Goal: Task Accomplishment & Management: Complete application form

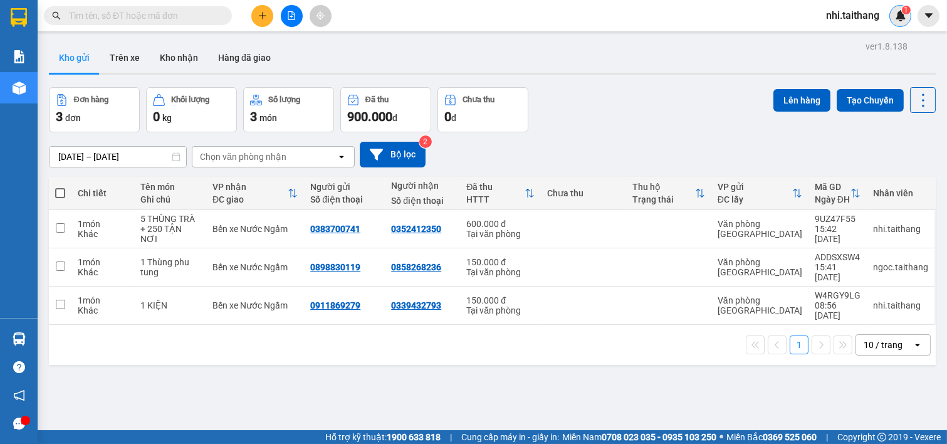
click at [903, 15] on img at bounding box center [900, 15] width 11 height 11
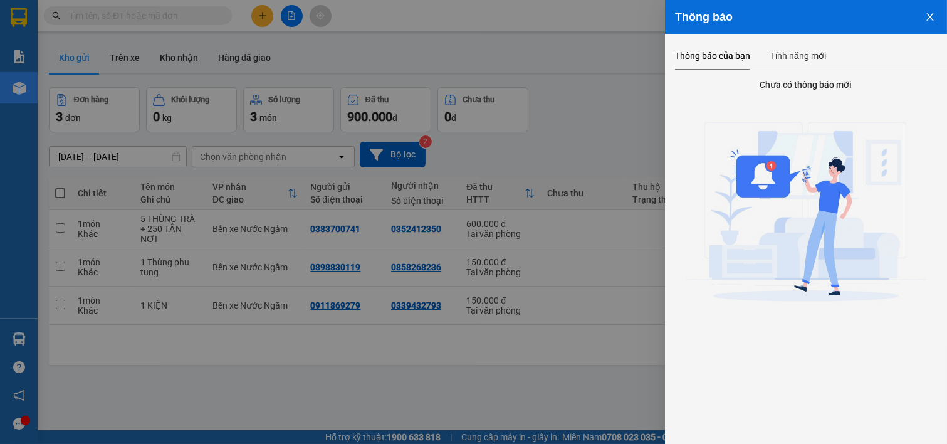
drag, startPoint x: 931, startPoint y: 2, endPoint x: 612, endPoint y: 0, distance: 318.4
click at [612, 0] on div at bounding box center [473, 222] width 947 height 444
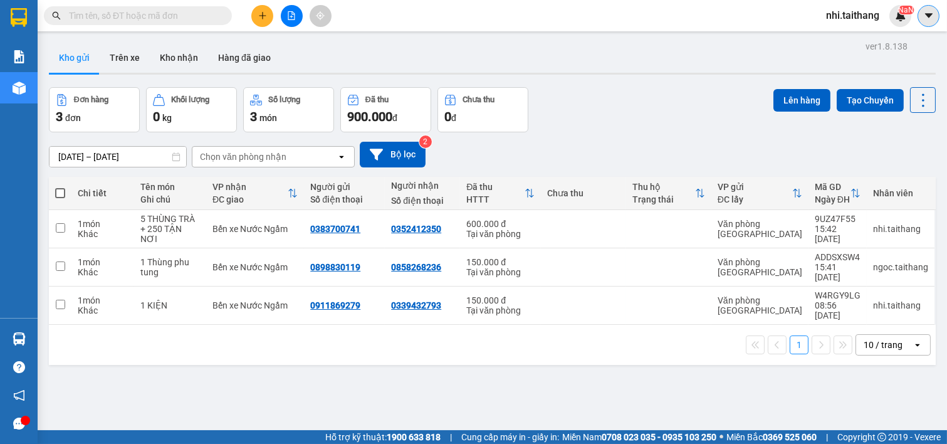
click at [931, 9] on button at bounding box center [929, 16] width 22 height 22
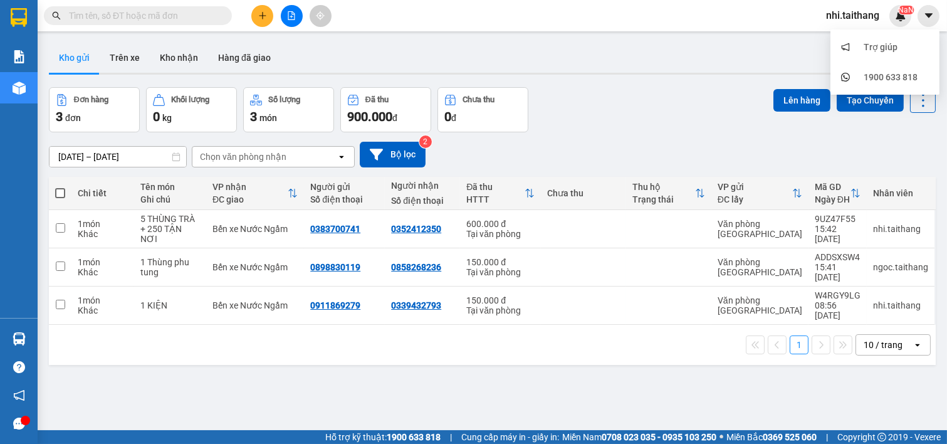
click at [721, 11] on div "Kết quả tìm kiếm ( 0 ) Bộ lọc No Data nhi.taithang NaN" at bounding box center [473, 15] width 947 height 31
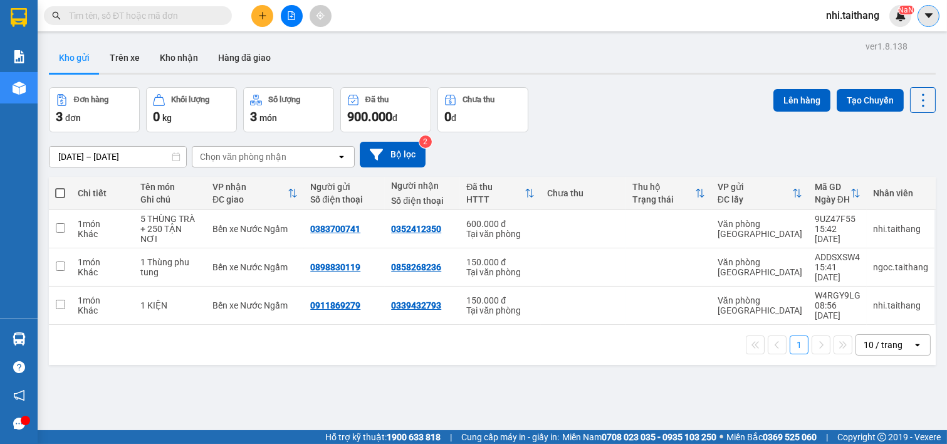
click at [925, 14] on icon "caret-down" at bounding box center [928, 15] width 8 height 4
click at [904, 13] on sup "NaN" at bounding box center [906, 10] width 16 height 9
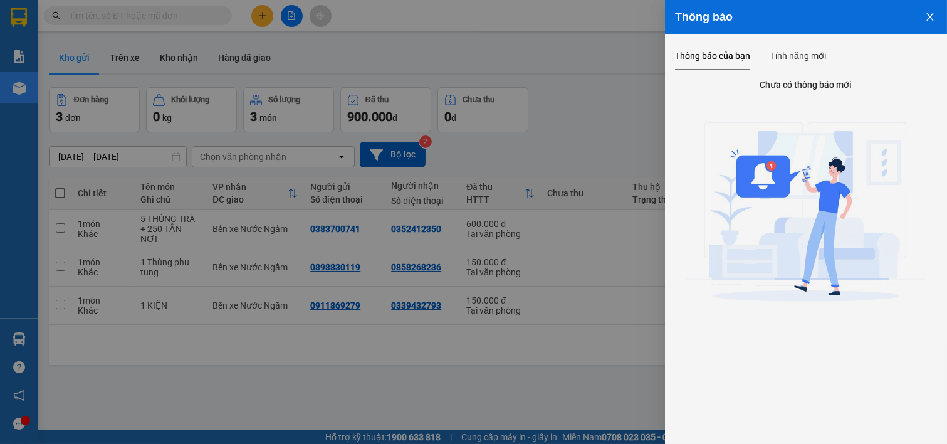
click at [933, 17] on icon "close" at bounding box center [930, 17] width 10 height 10
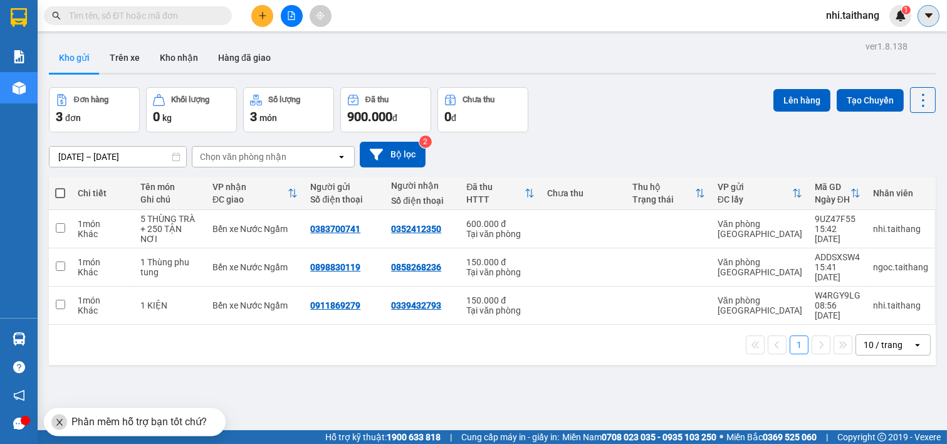
click at [928, 19] on icon "caret-down" at bounding box center [928, 15] width 11 height 11
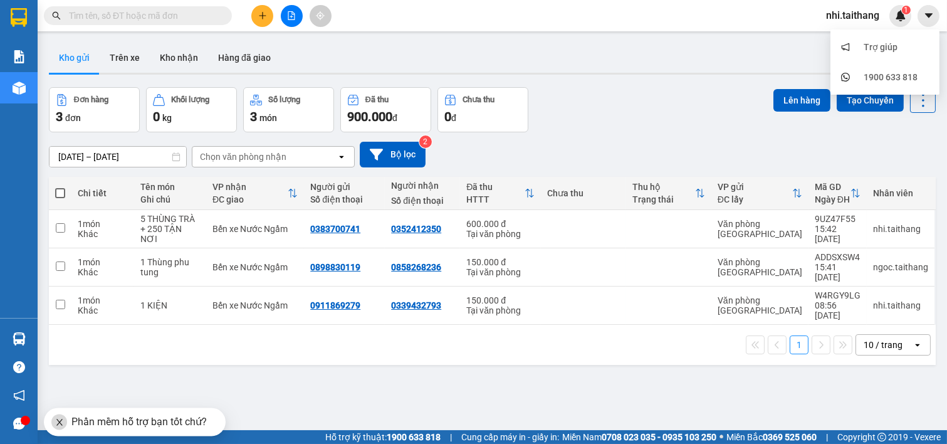
click at [614, 47] on div "Kho gửi Trên xe Kho nhận Hàng đã giao" at bounding box center [492, 59] width 887 height 33
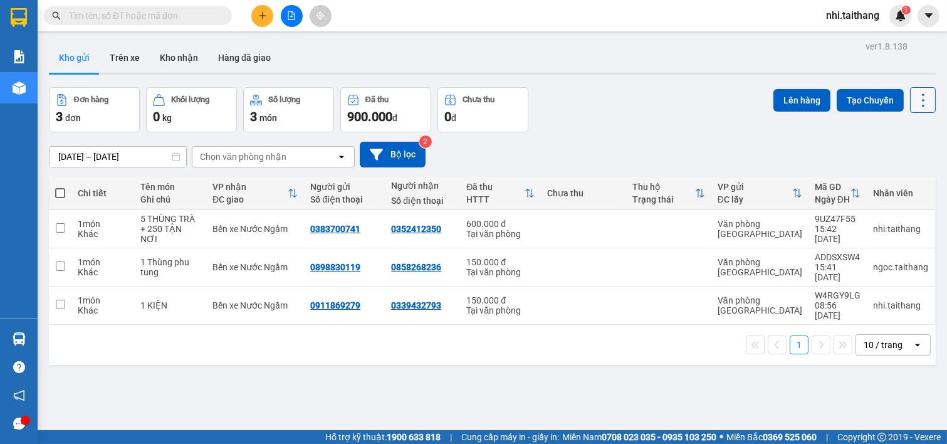
click at [914, 95] on icon at bounding box center [923, 101] width 18 height 18
click at [928, 10] on icon "caret-down" at bounding box center [928, 15] width 11 height 11
click at [750, 55] on div "Kho gửi Trên xe Kho nhận Hàng đã giao" at bounding box center [492, 59] width 887 height 33
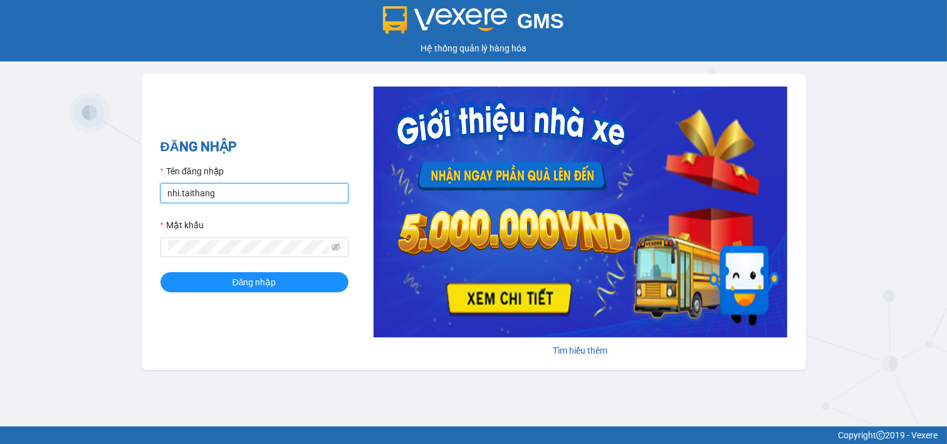
click at [251, 193] on input "nhi.taithang" at bounding box center [254, 193] width 188 height 20
type input "ngoc.taithang"
click at [253, 271] on form "Tên đăng nhập ngoc.taithang Mật khẩu Đăng nhập" at bounding box center [254, 228] width 188 height 128
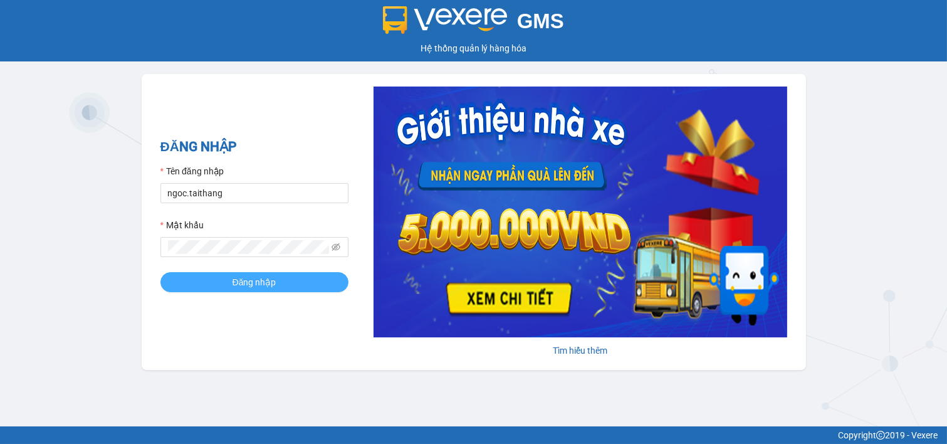
click at [256, 279] on span "Đăng nhập" at bounding box center [255, 282] width 44 height 14
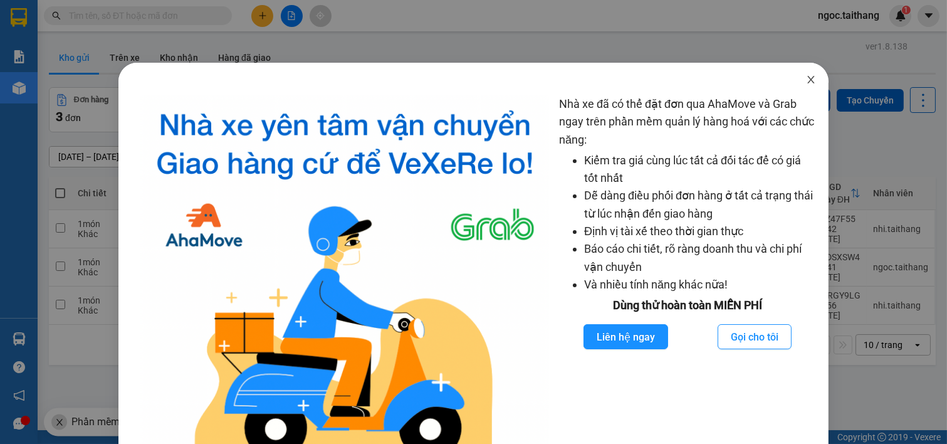
click at [807, 77] on icon "close" at bounding box center [810, 80] width 7 height 8
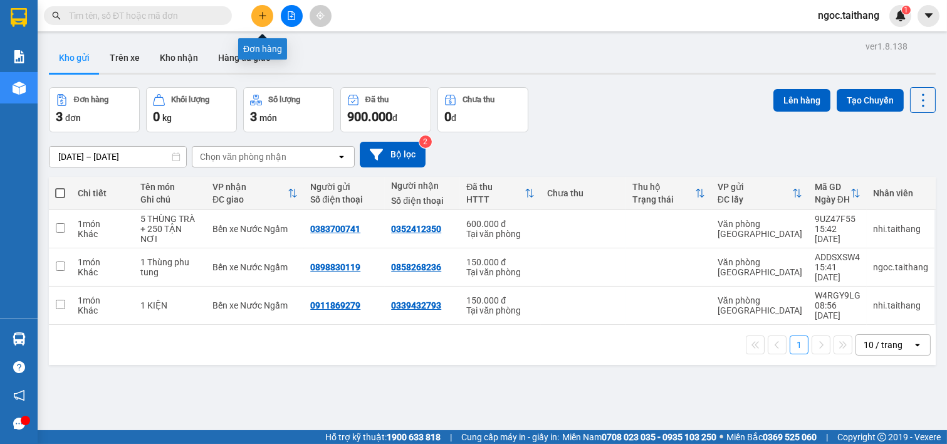
click at [266, 13] on icon "plus" at bounding box center [262, 15] width 9 height 9
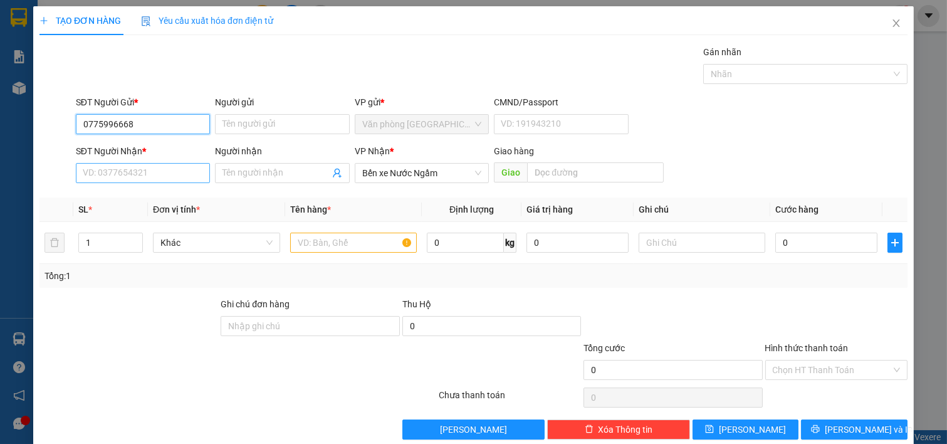
type input "0775996668"
click at [135, 171] on input "SĐT Người Nhận *" at bounding box center [143, 173] width 135 height 20
type input "0913778331"
click at [350, 239] on input "text" at bounding box center [353, 243] width 127 height 20
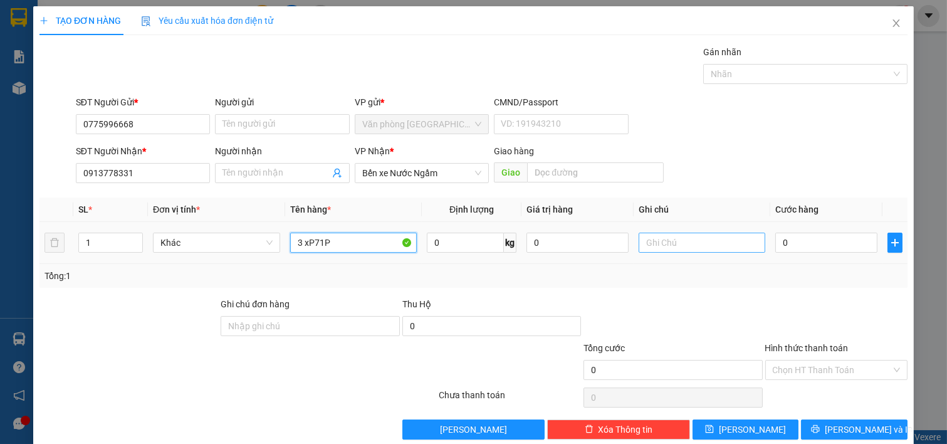
type input "3 xP71P"
click at [660, 243] on input "text" at bounding box center [702, 243] width 127 height 20
type input "0989859389"
click at [349, 242] on input "3 xP71P" at bounding box center [353, 243] width 127 height 20
click at [361, 243] on input "3 X" at bounding box center [353, 243] width 127 height 20
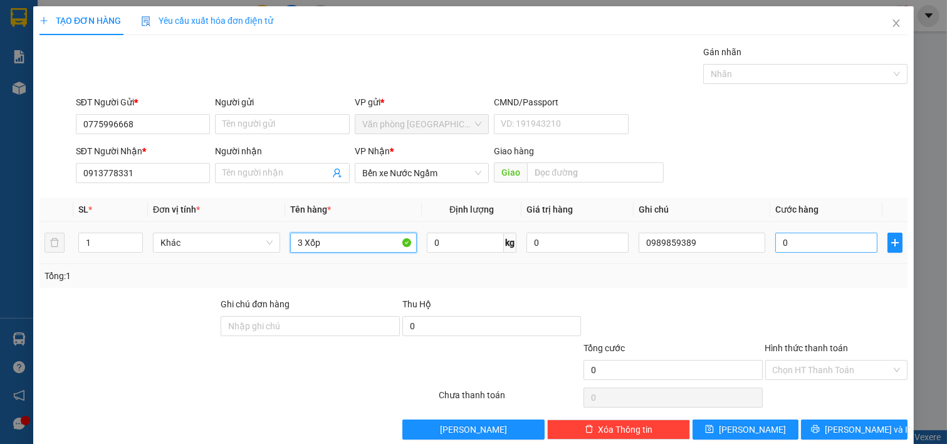
type input "3 Xốp"
click at [780, 243] on input "0" at bounding box center [826, 243] width 102 height 20
type input "6"
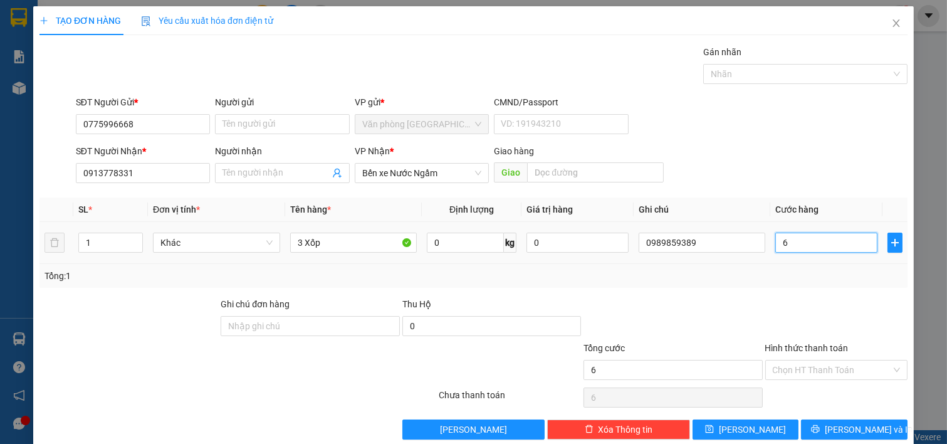
type input "60"
type input "600"
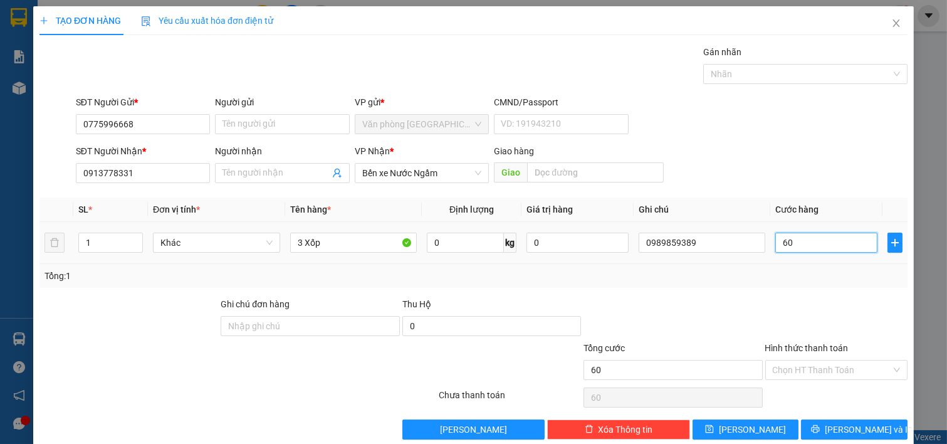
type input "600"
type input "600.000"
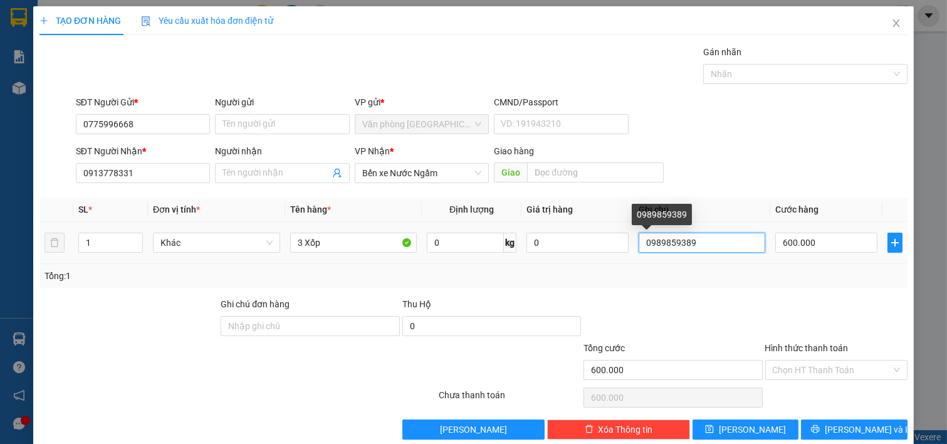
click at [696, 237] on input "0989859389" at bounding box center [702, 243] width 127 height 20
type input "0989859389 - Trả Tận nơi (Thanh Xuân)"
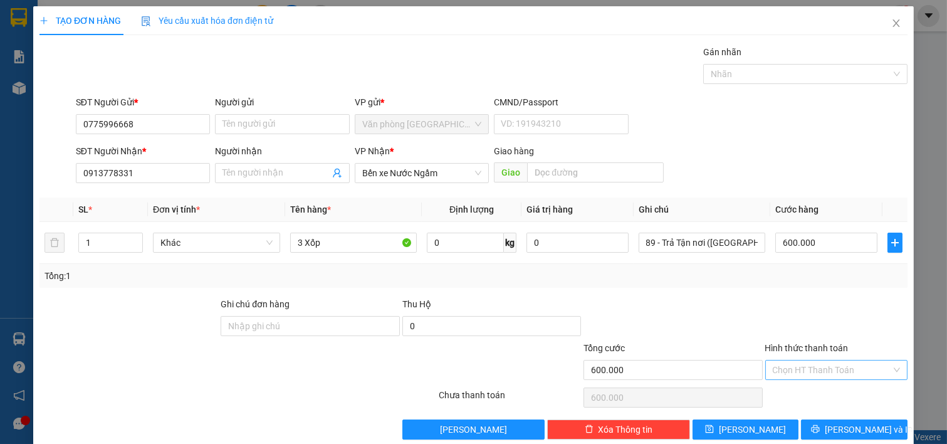
scroll to position [0, 0]
click at [829, 372] on input "Hình thức thanh toán" at bounding box center [832, 369] width 119 height 19
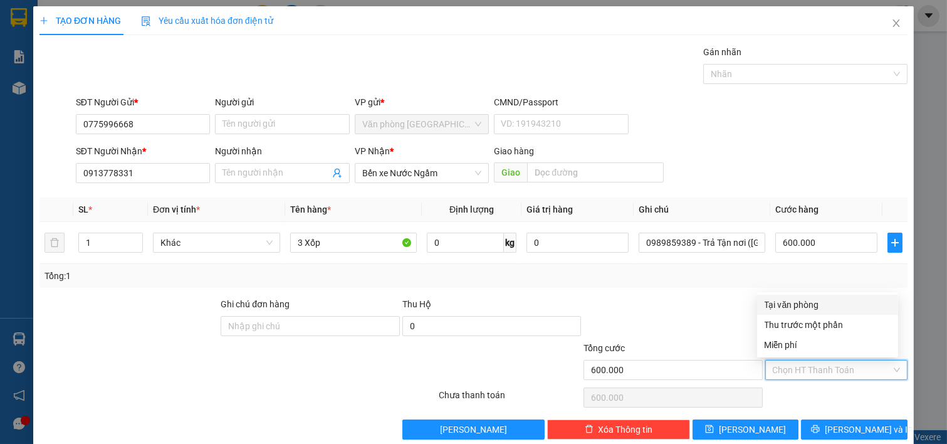
click at [799, 303] on div "Tại văn phòng" at bounding box center [828, 305] width 126 height 14
type input "0"
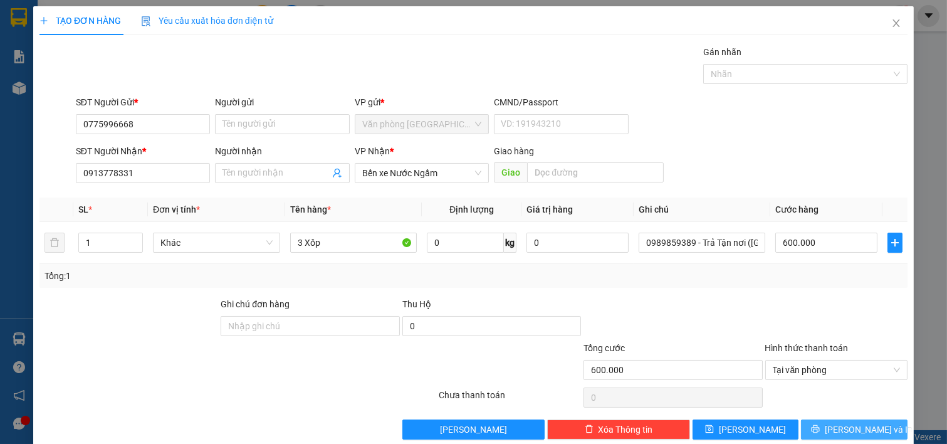
click at [830, 427] on button "Lưu và In" at bounding box center [854, 429] width 107 height 20
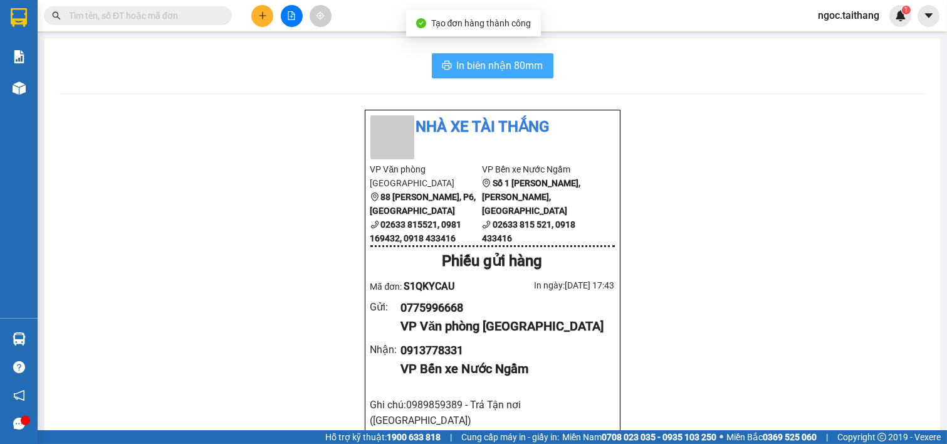
click at [481, 61] on span "In biên nhận 80mm" at bounding box center [500, 66] width 86 height 16
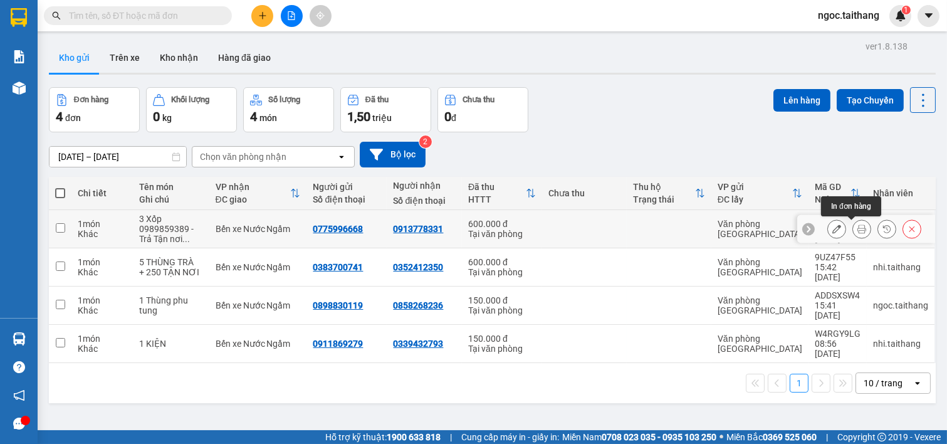
click at [832, 226] on button at bounding box center [837, 229] width 18 height 22
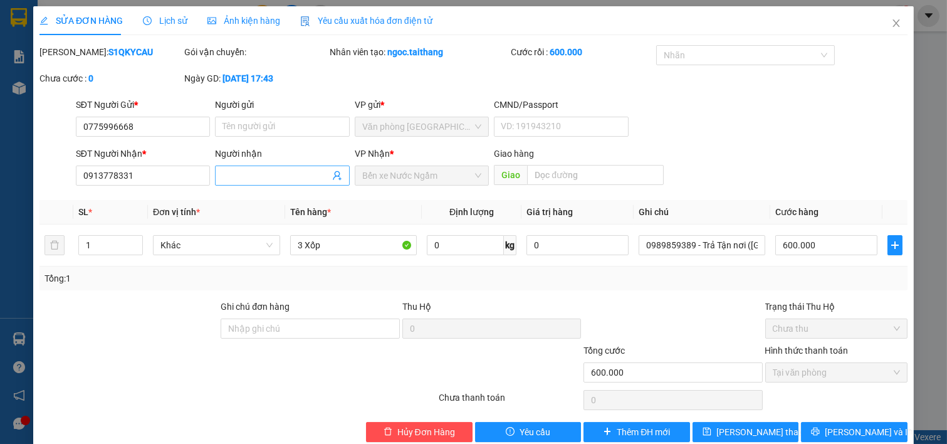
click at [234, 176] on input "Người nhận" at bounding box center [275, 176] width 107 height 14
type input "A"
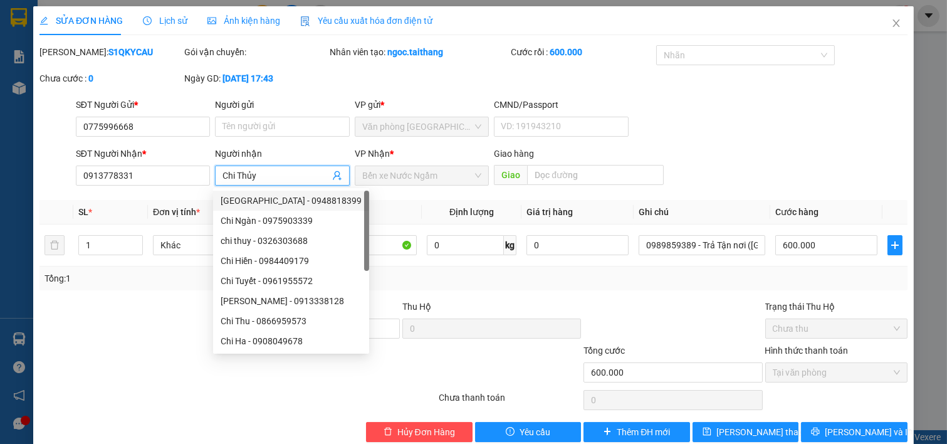
click at [270, 174] on input "Chi Thủy" at bounding box center [275, 176] width 107 height 14
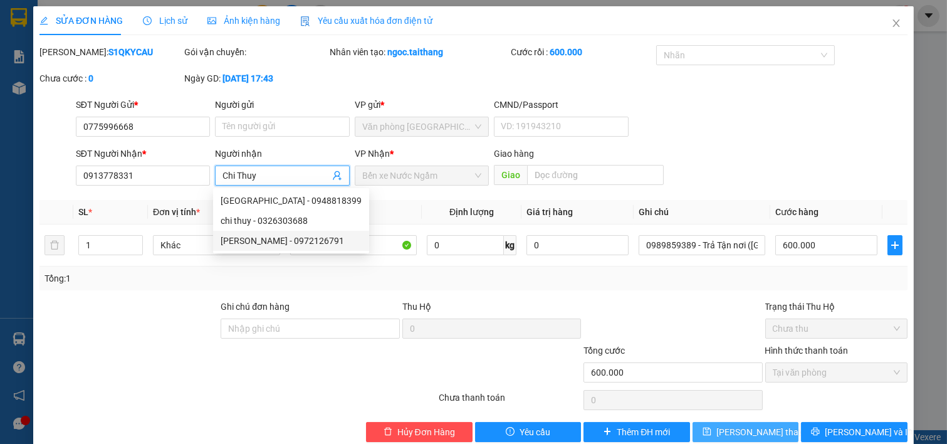
type input "Chi Thuy"
click at [776, 430] on button "Lưu thay đổi" at bounding box center [746, 432] width 107 height 20
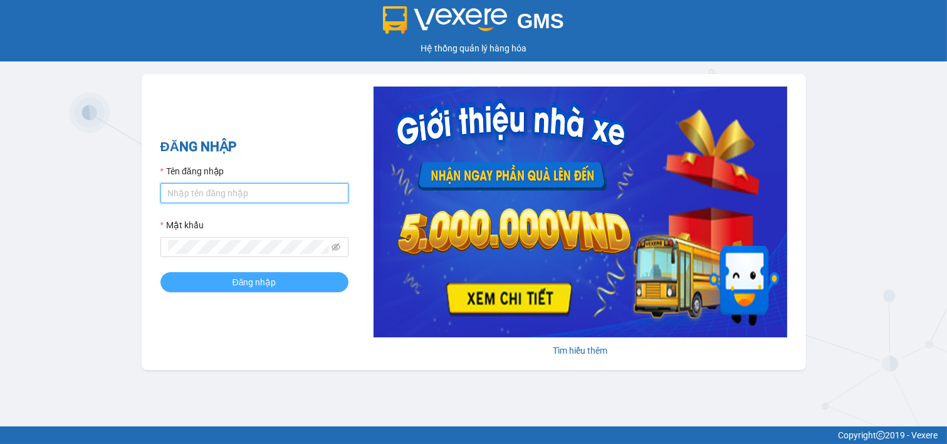
type input "ngoc.taithang"
click at [255, 292] on button "Đăng nhập" at bounding box center [254, 282] width 188 height 20
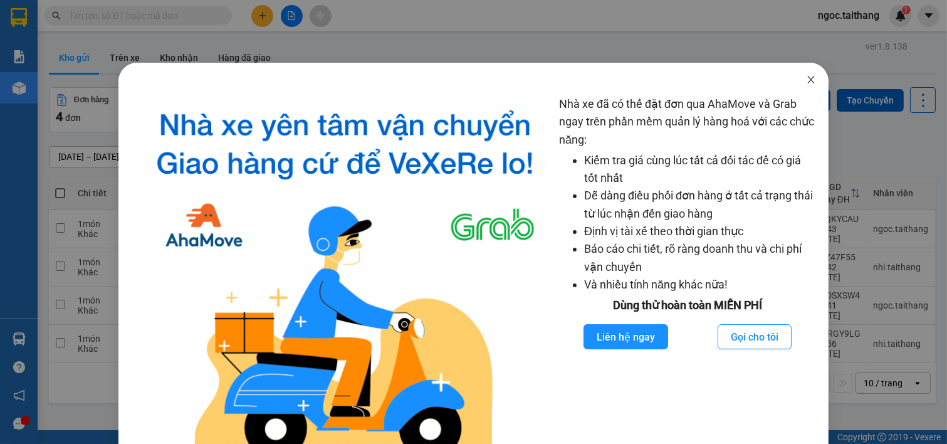
click at [810, 75] on span "Close" at bounding box center [810, 80] width 35 height 35
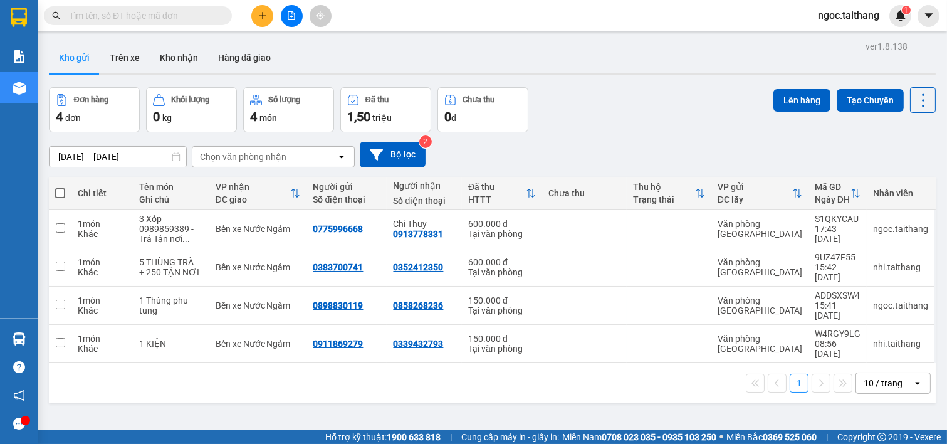
click at [256, 14] on button at bounding box center [262, 16] width 22 height 22
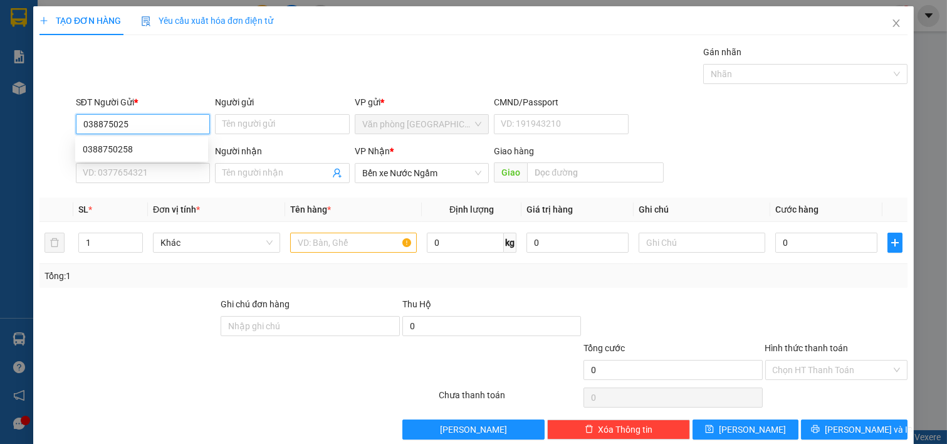
type input "0388750258"
click at [107, 150] on div "0388750258" at bounding box center [142, 149] width 118 height 14
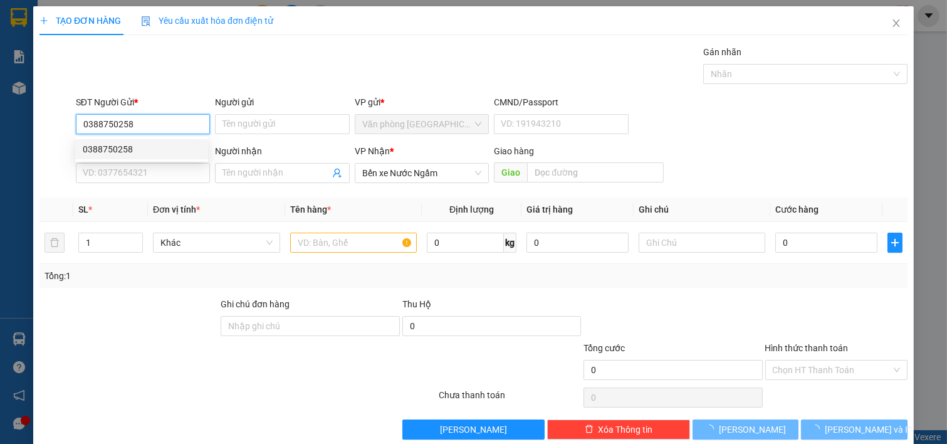
type input "150.000"
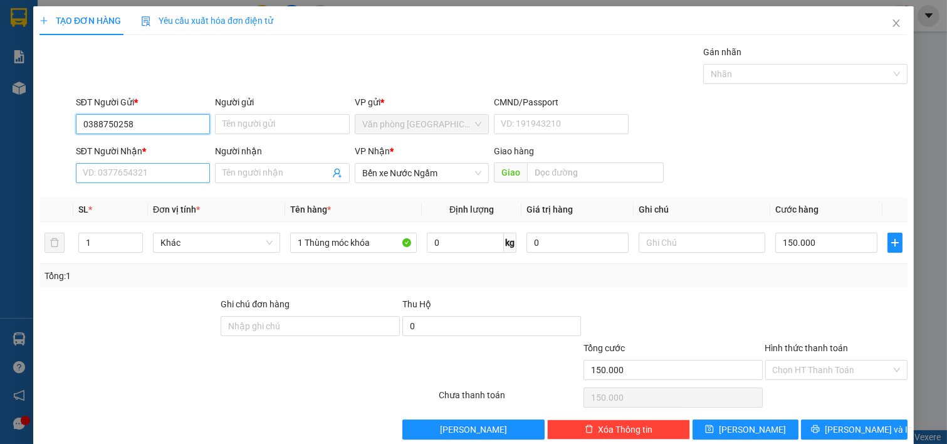
type input "0388750258"
click at [124, 176] on input "SĐT Người Nhận *" at bounding box center [143, 173] width 135 height 20
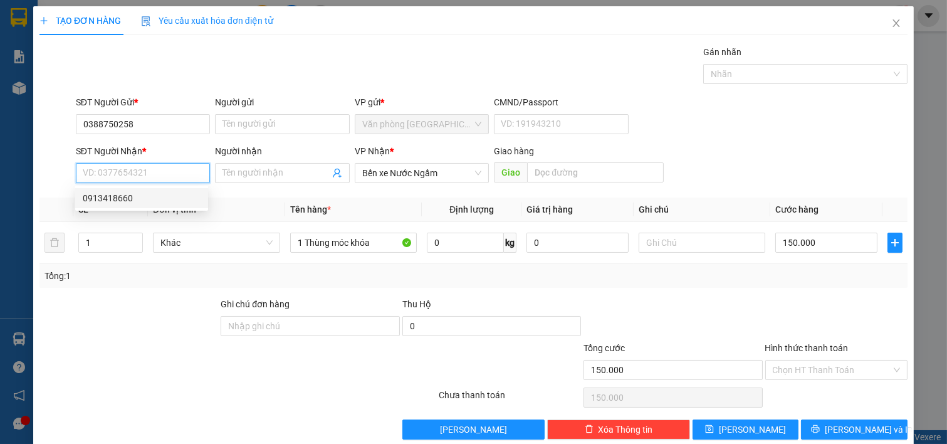
click at [120, 196] on div "0913418660" at bounding box center [142, 198] width 118 height 14
type input "0913418660"
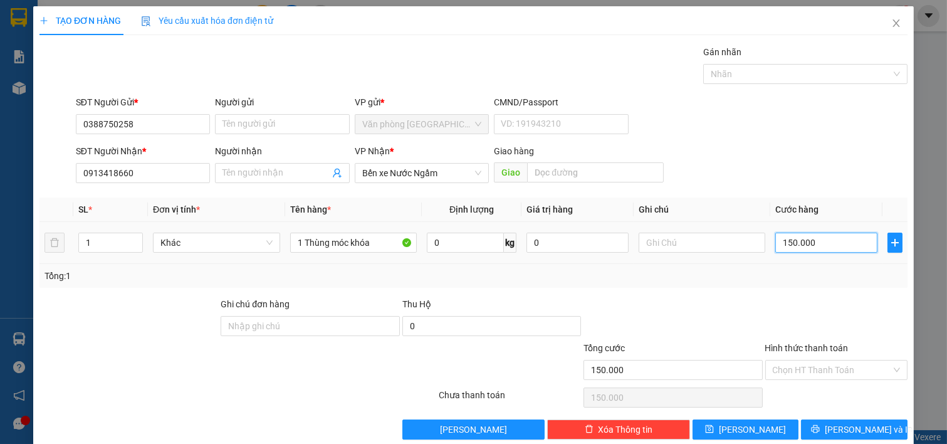
click at [809, 241] on input "150.000" at bounding box center [826, 243] width 102 height 20
type input "2"
type input "20"
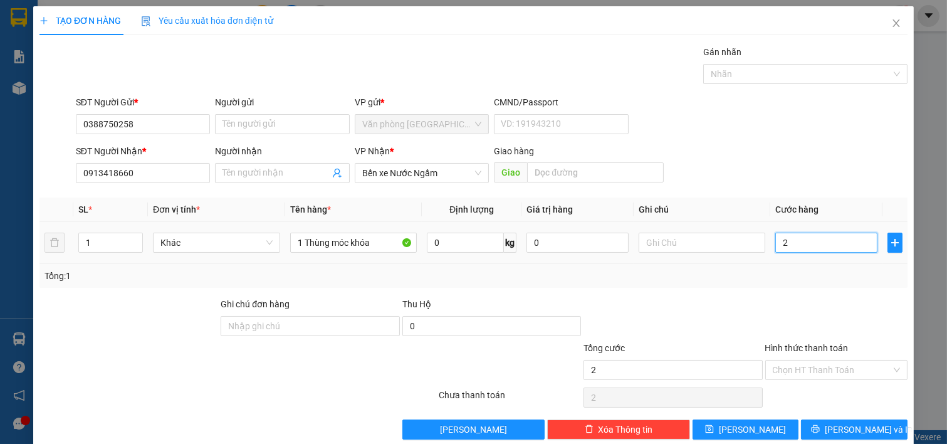
type input "20"
type input "200"
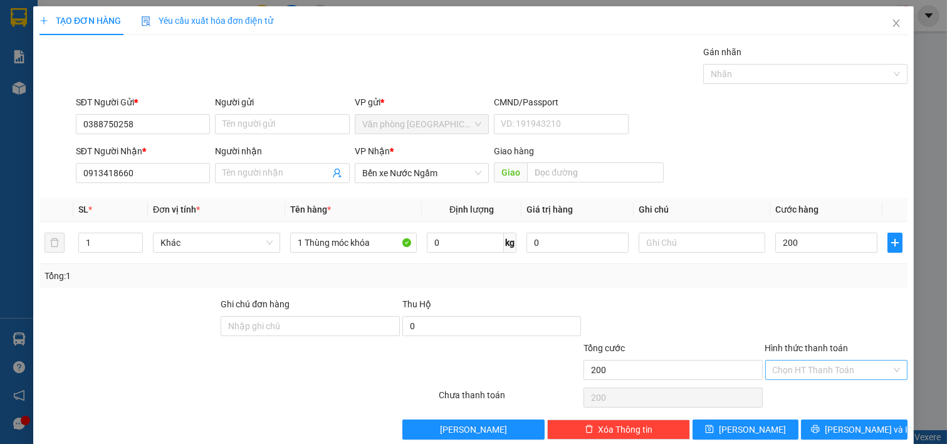
type input "200.000"
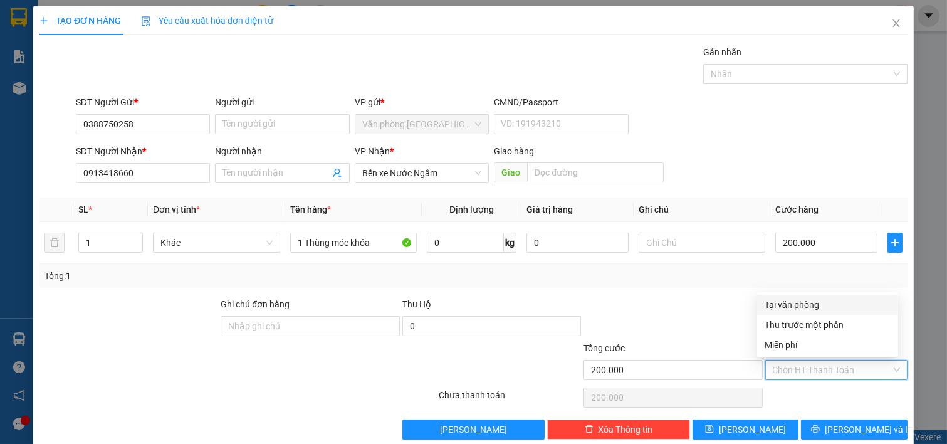
click at [812, 367] on input "Hình thức thanh toán" at bounding box center [832, 369] width 119 height 19
click at [800, 305] on div "Tại văn phòng" at bounding box center [828, 305] width 126 height 14
type input "0"
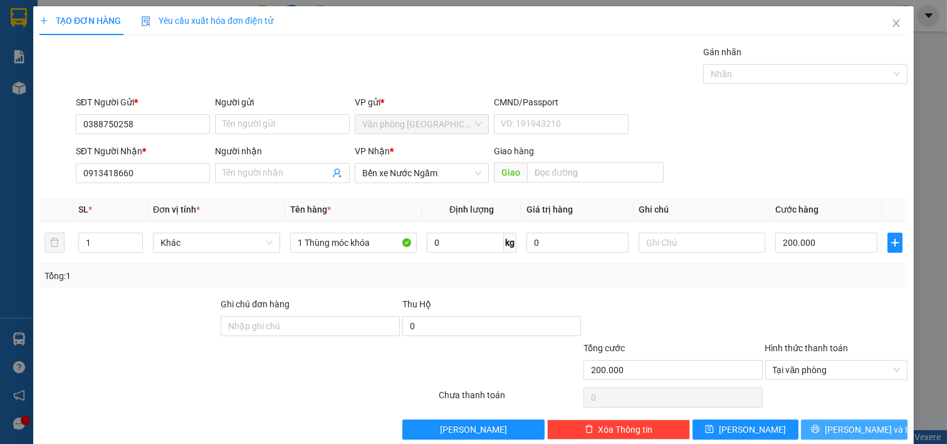
click at [826, 436] on button "Lưu và In" at bounding box center [854, 429] width 107 height 20
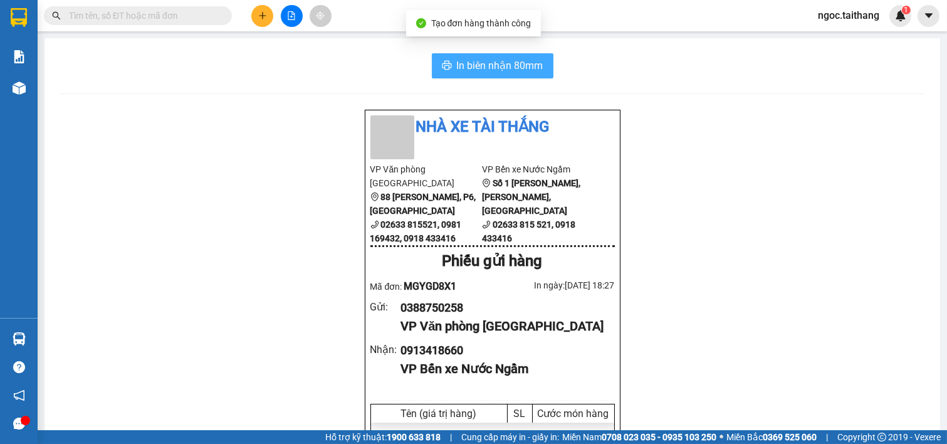
click at [459, 64] on span "In biên nhận 80mm" at bounding box center [500, 66] width 86 height 16
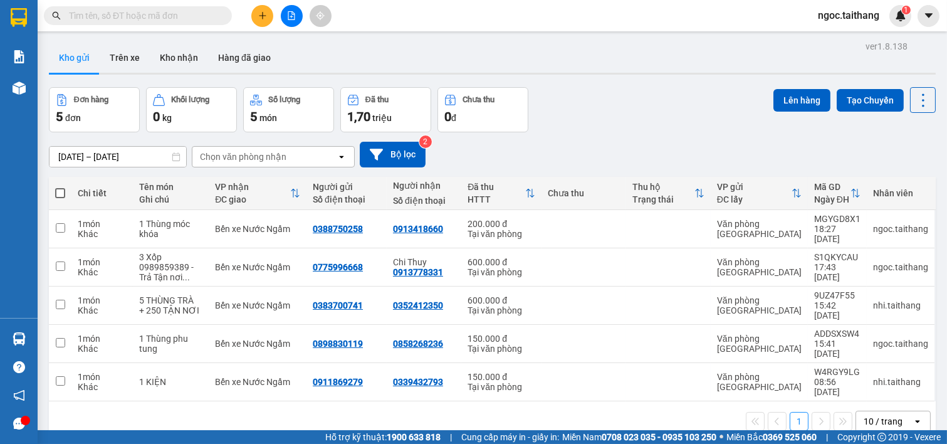
drag, startPoint x: 600, startPoint y: 111, endPoint x: 652, endPoint y: 89, distance: 56.5
drag, startPoint x: 652, startPoint y: 89, endPoint x: 583, endPoint y: 116, distance: 74.6
click at [583, 116] on div "Đơn hàng 5 đơn Khối lượng 0 kg Số lượng 5 món Đã thu 1,70 triệu Chưa thu 0 đ Lê…" at bounding box center [492, 109] width 887 height 45
click at [636, 105] on div "Đơn hàng 5 đơn Khối lượng 0 kg Số lượng 5 món Đã thu 1,70 triệu Chưa thu 0 đ Lê…" at bounding box center [492, 109] width 887 height 45
